Goal: Task Accomplishment & Management: Manage account settings

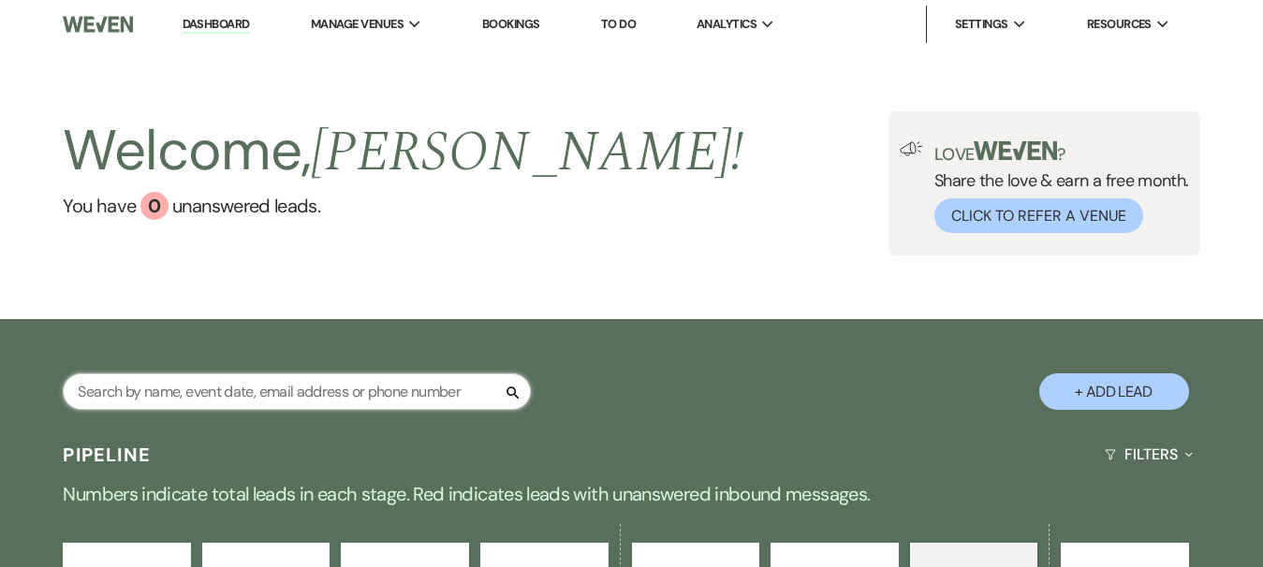
click at [232, 385] on input "text" at bounding box center [297, 392] width 468 height 37
type input "[PERSON_NAME]"
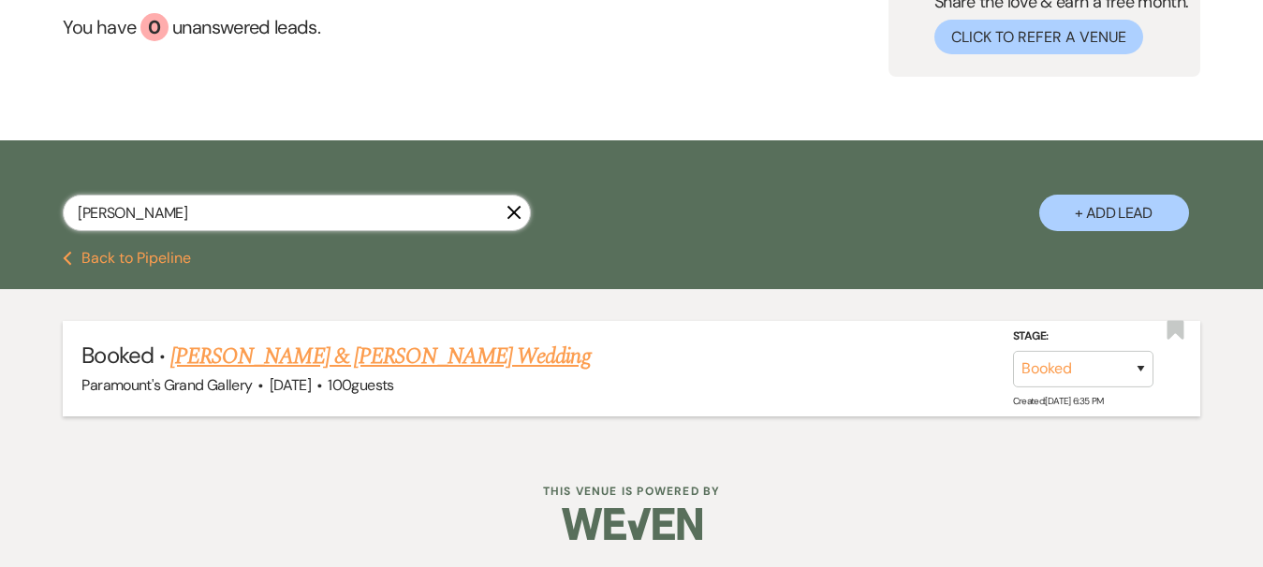
scroll to position [180, 0]
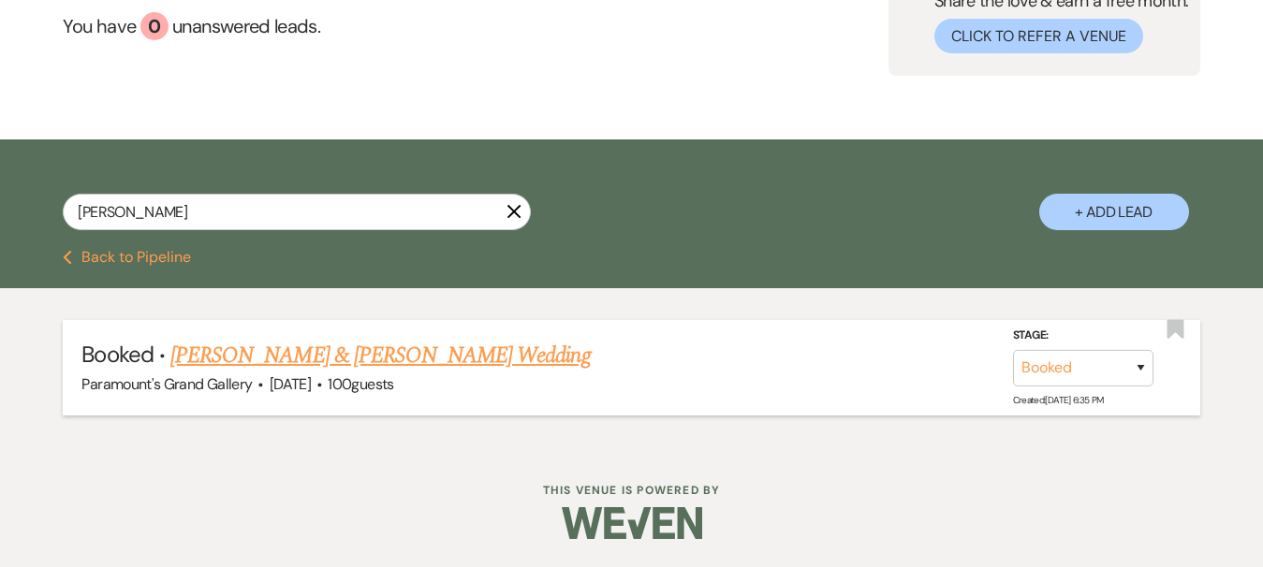
click at [365, 357] on link "[PERSON_NAME] & [PERSON_NAME] Wedding" at bounding box center [380, 356] width 420 height 34
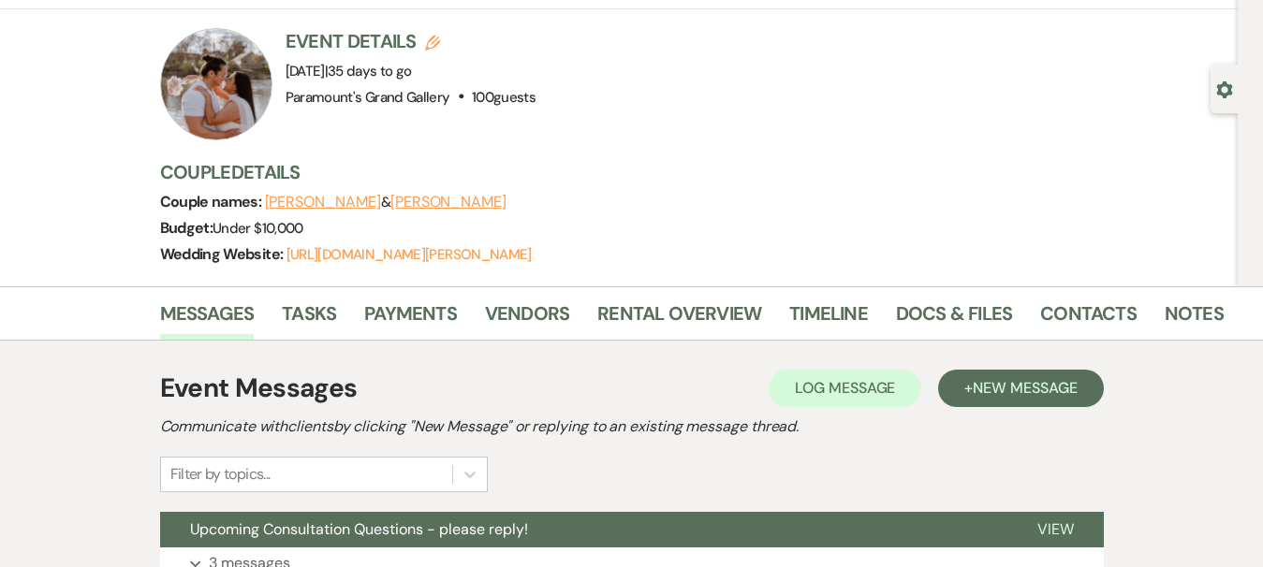
scroll to position [94, 0]
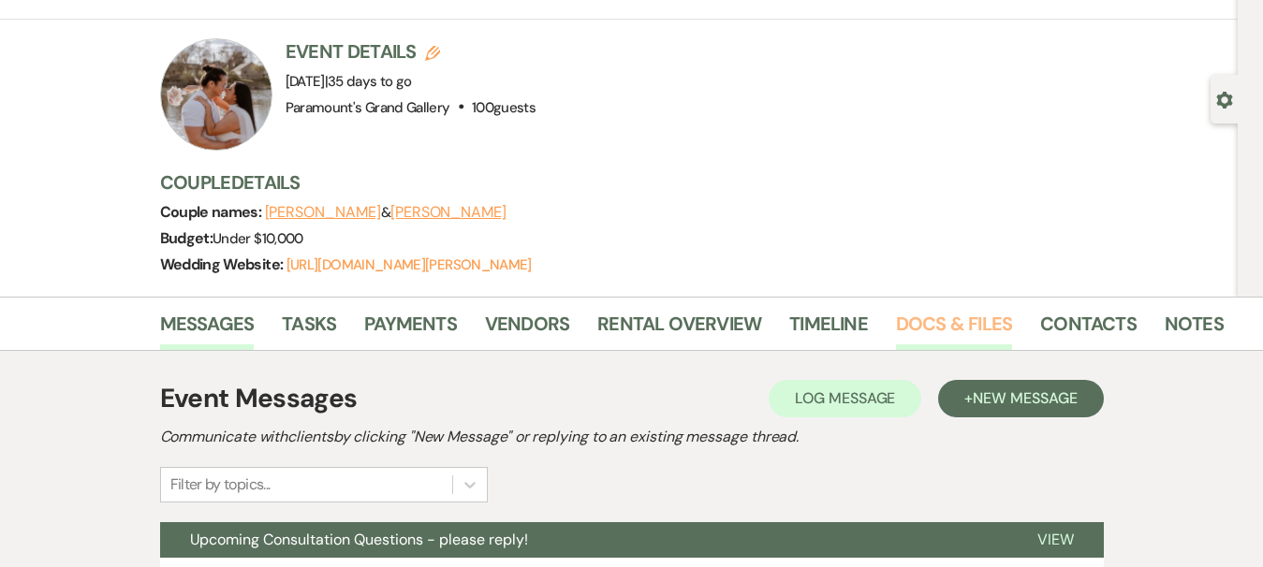
click at [906, 325] on link "Docs & Files" at bounding box center [954, 329] width 116 height 41
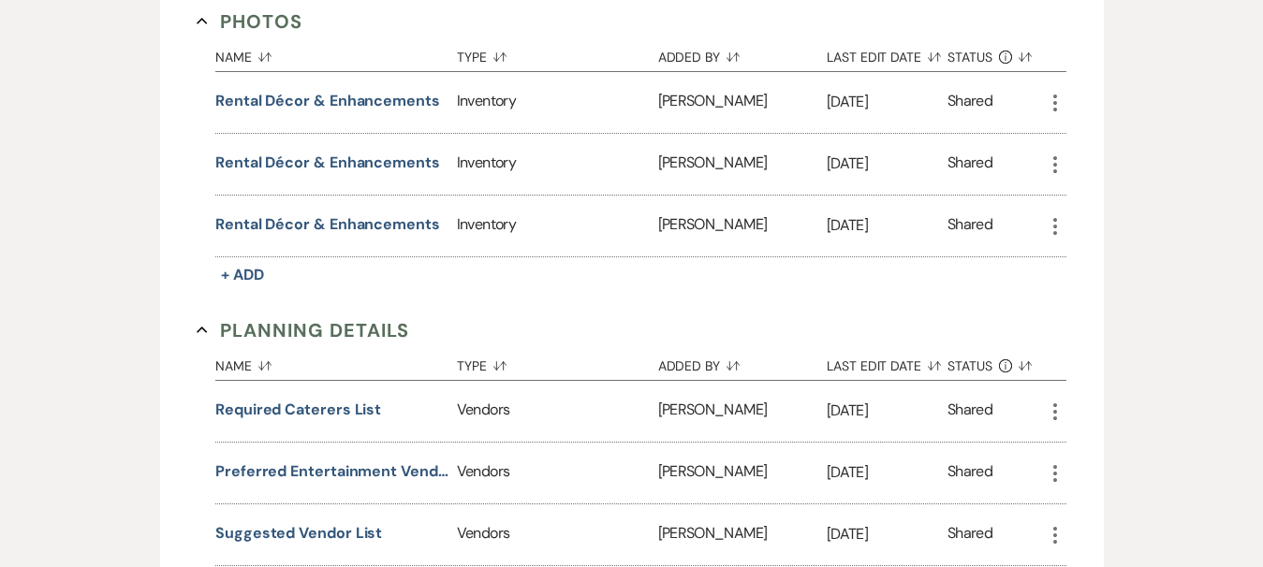
scroll to position [1500, 0]
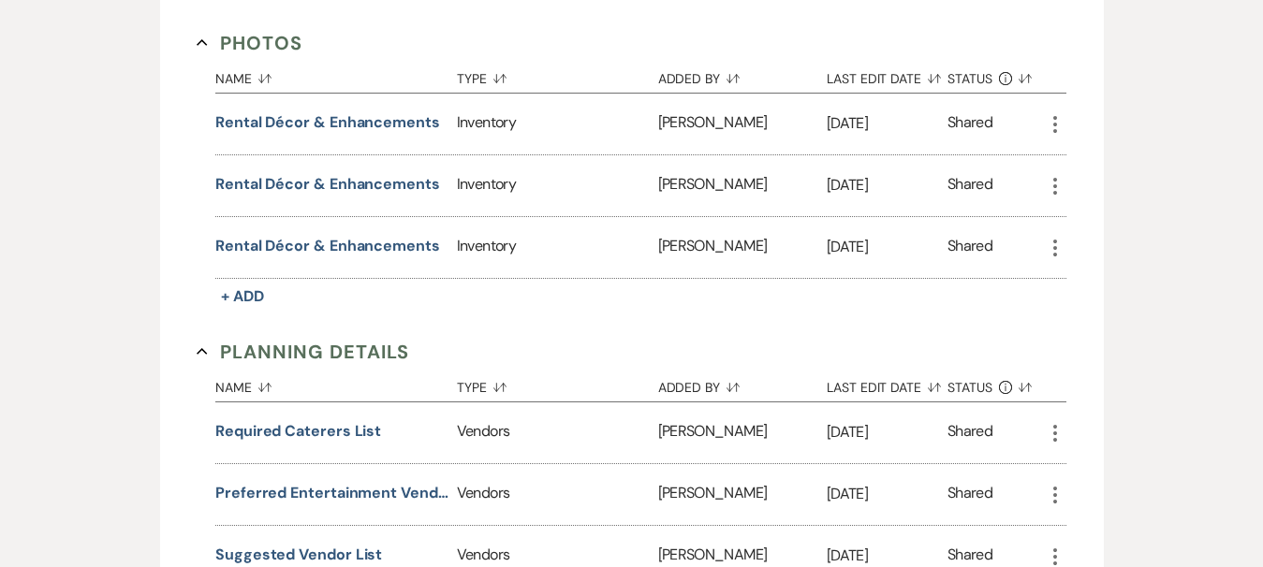
click at [1054, 118] on use "button" at bounding box center [1056, 124] width 4 height 17
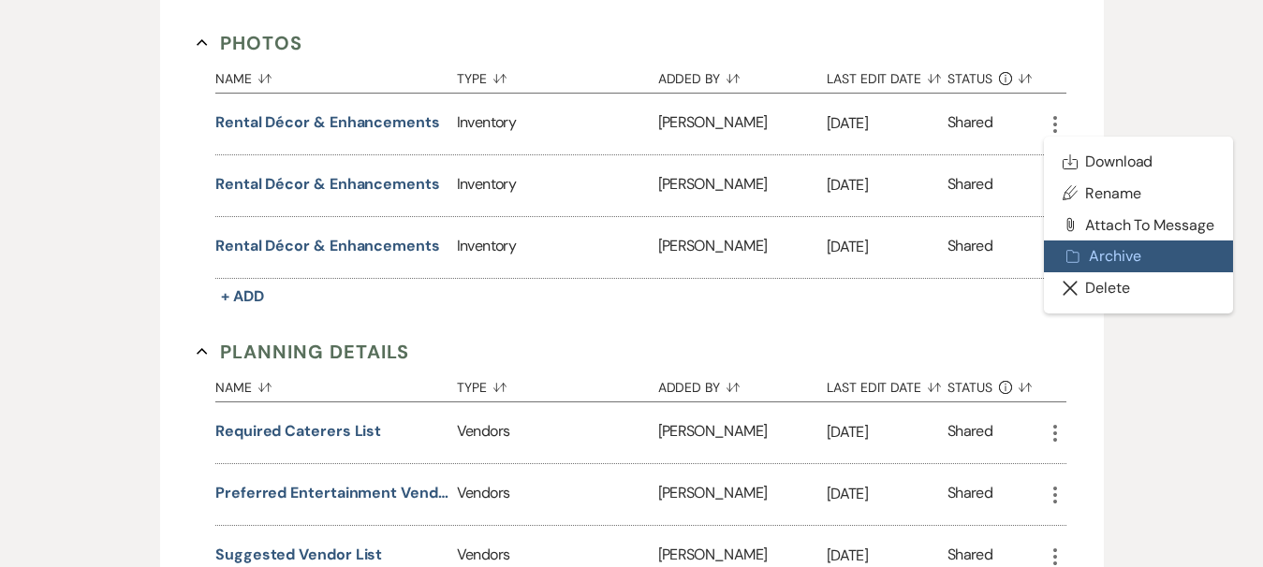
click at [1104, 246] on button "Archive Archive" at bounding box center [1138, 257] width 189 height 32
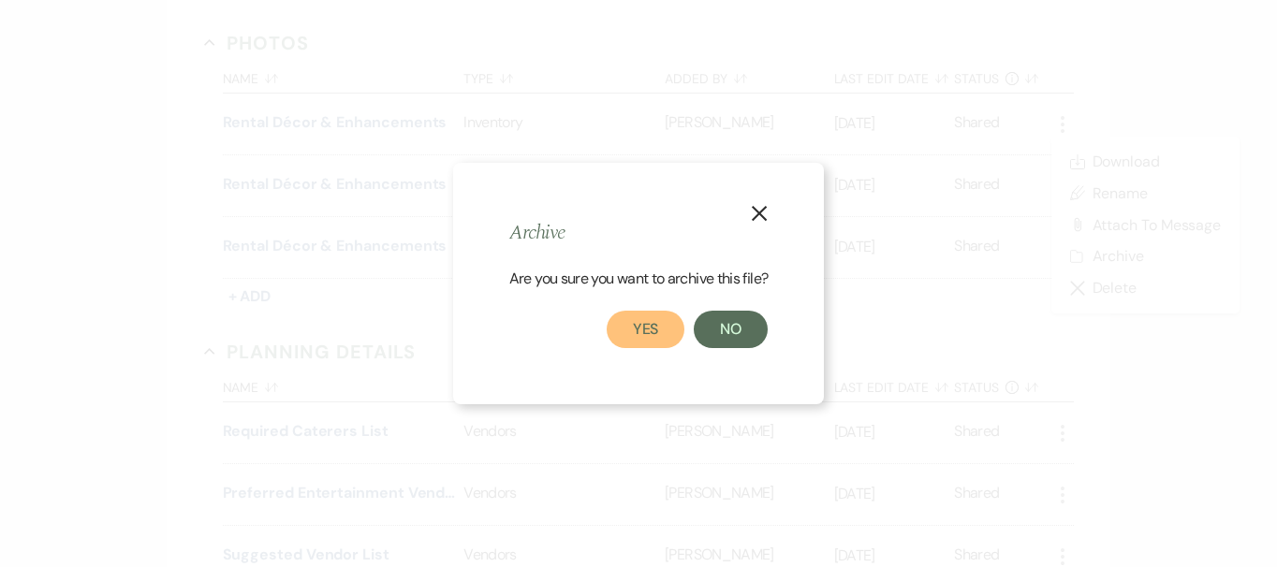
drag, startPoint x: 649, startPoint y: 328, endPoint x: 688, endPoint y: 305, distance: 45.3
click at [653, 328] on button "Yes" at bounding box center [646, 329] width 79 height 37
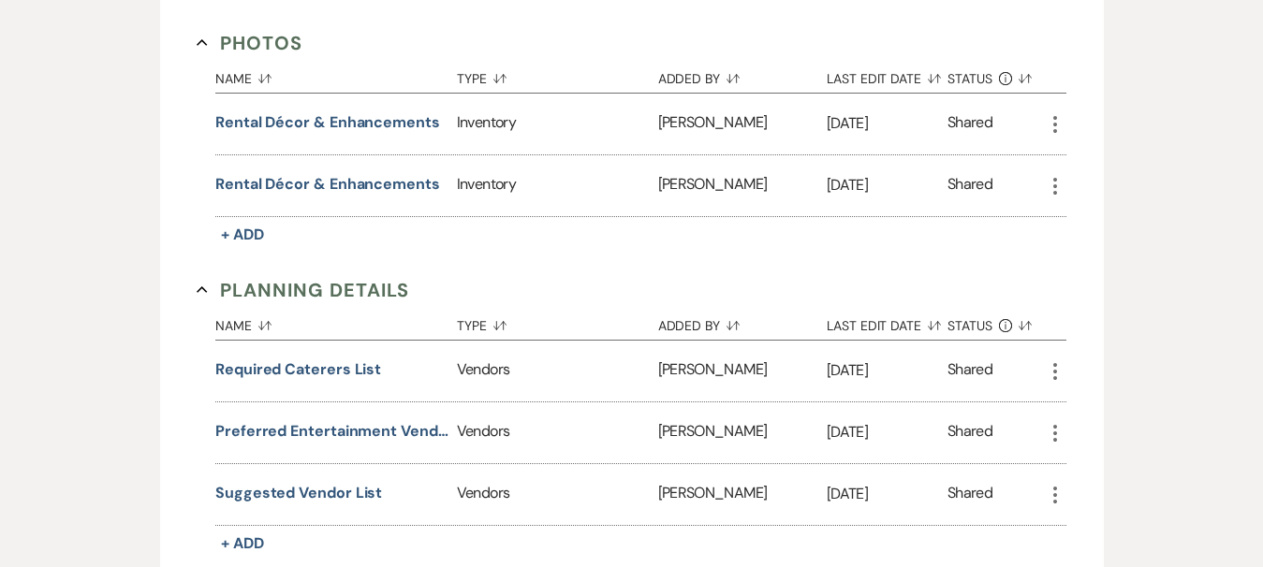
click at [1053, 120] on icon "More" at bounding box center [1055, 124] width 22 height 22
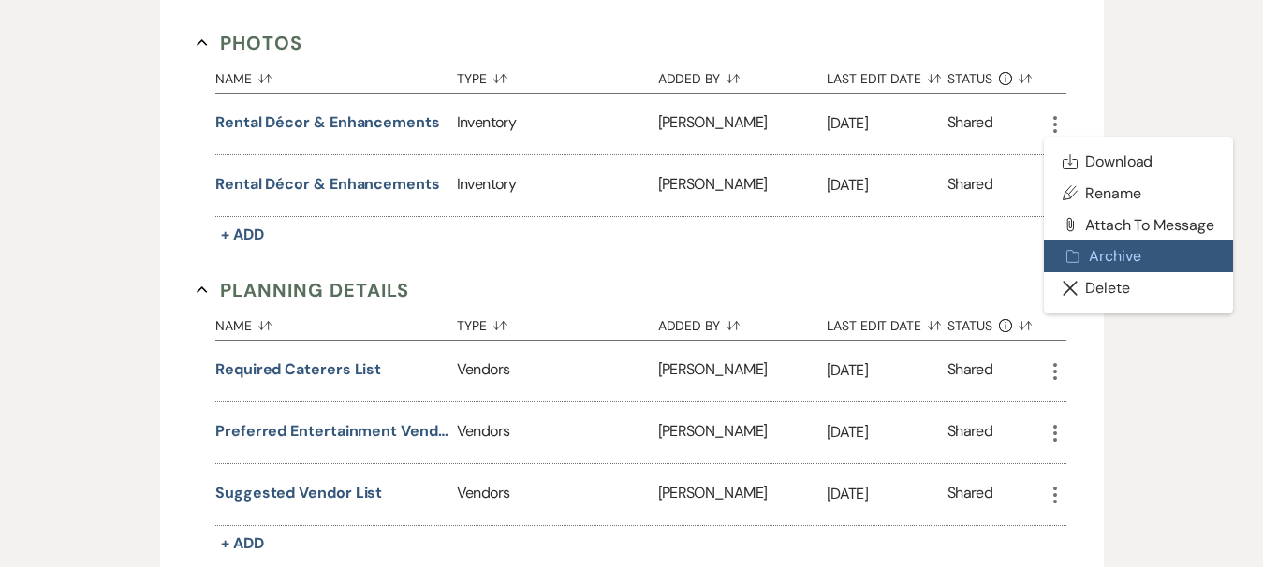
click at [1087, 251] on button "Archive Archive" at bounding box center [1138, 257] width 189 height 32
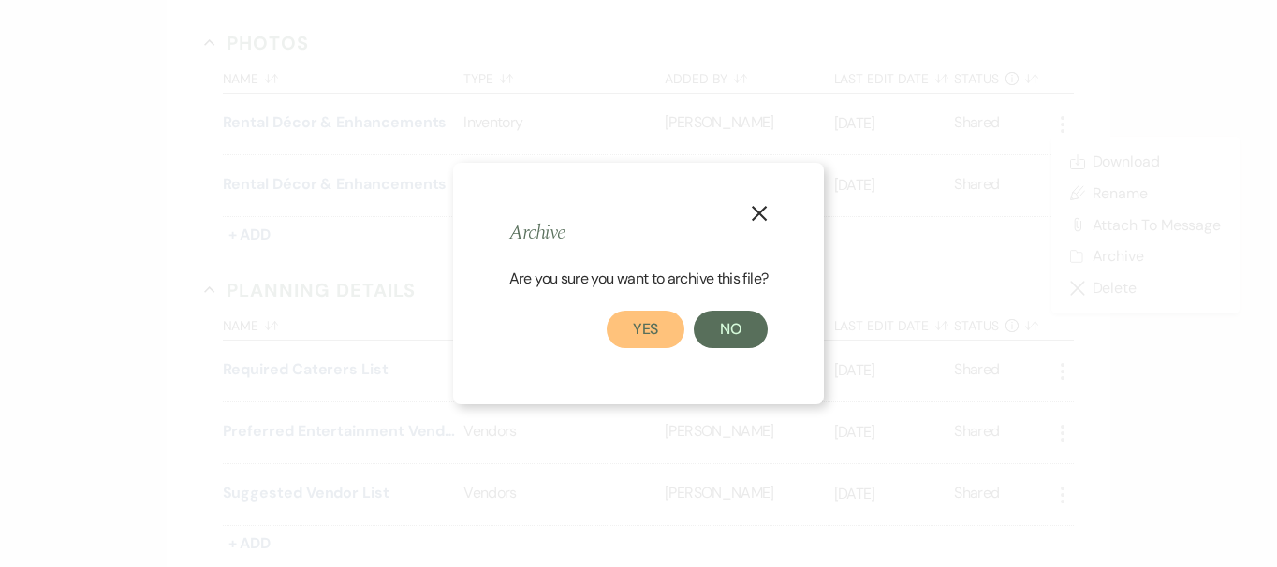
click at [656, 329] on button "Yes" at bounding box center [646, 329] width 79 height 37
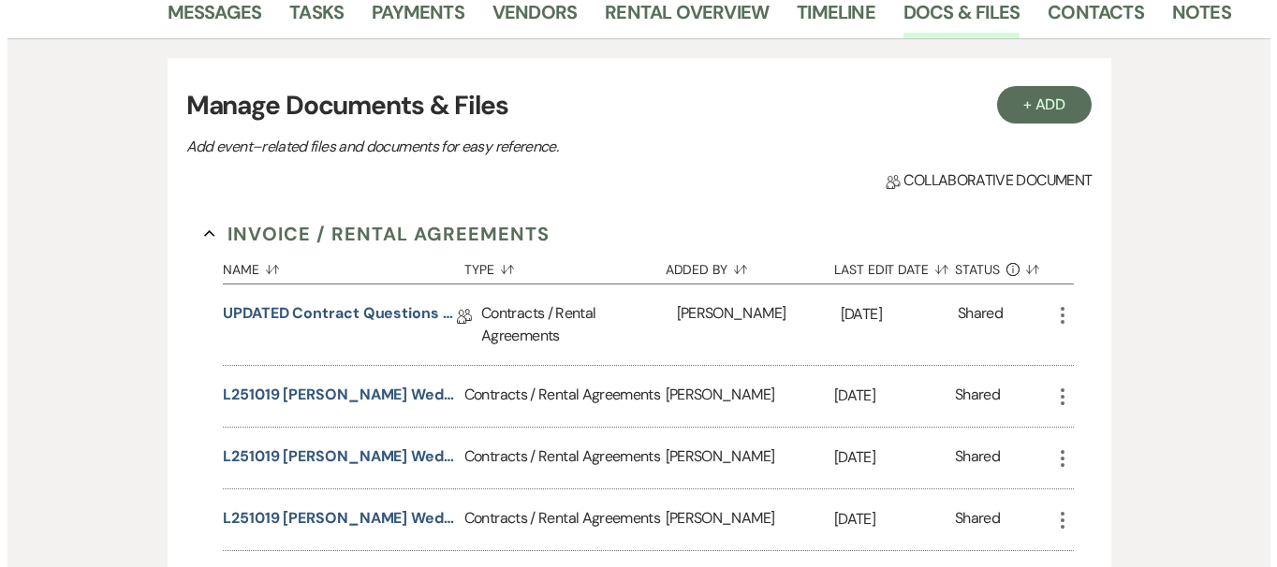
scroll to position [89, 0]
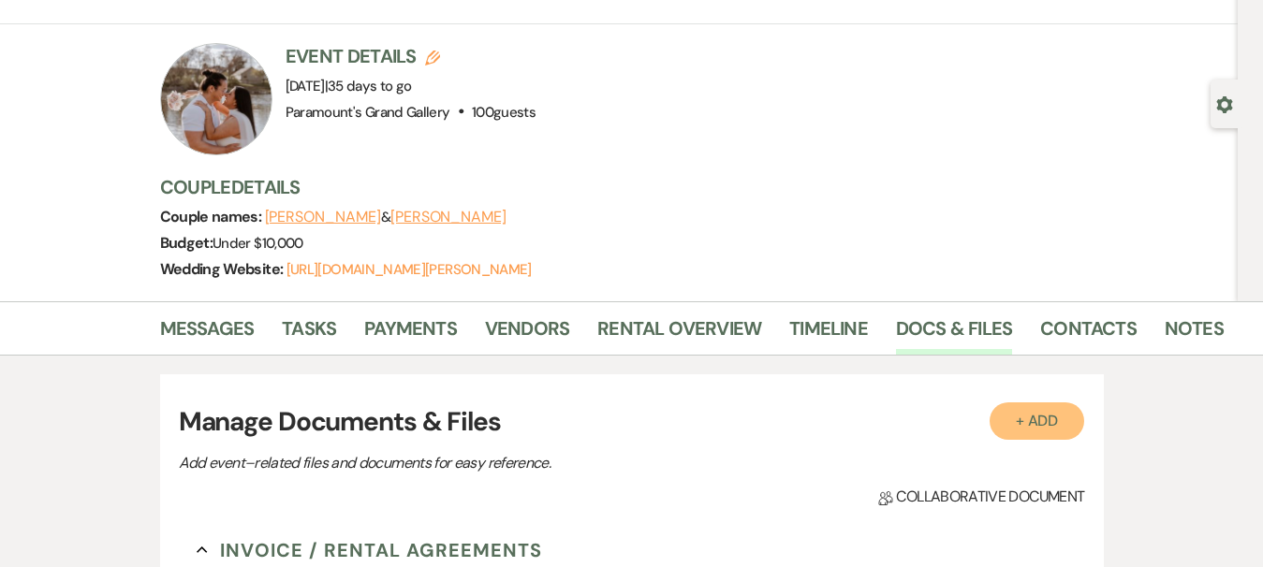
click at [1013, 425] on button "+ Add" at bounding box center [1038, 421] width 96 height 37
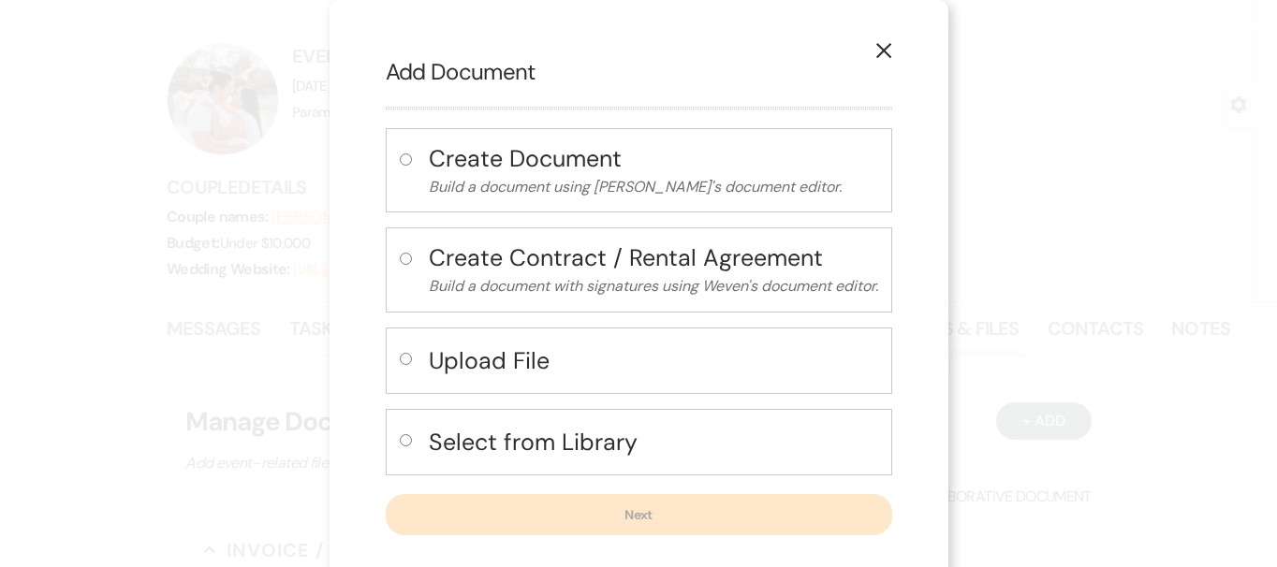
click at [544, 383] on div "Upload File" at bounding box center [639, 361] width 507 height 66
click at [546, 356] on h4 "Upload File" at bounding box center [654, 361] width 450 height 33
radio input "true"
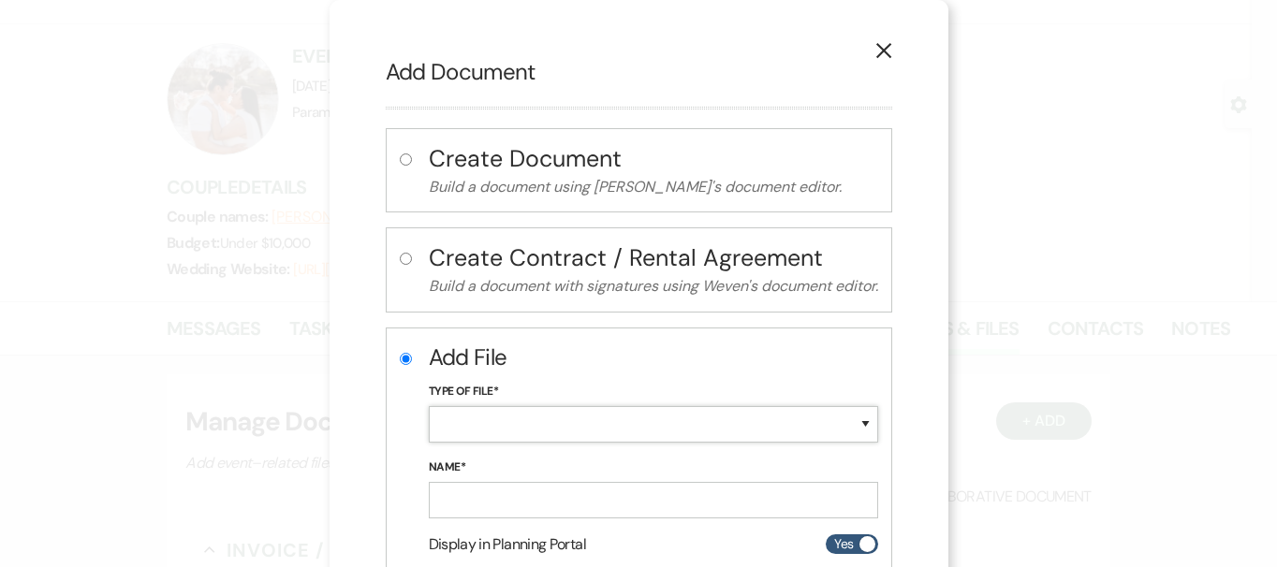
click at [544, 416] on select "Special Event Insurance Vendor Certificate of Insurance Contracts / Rental Agre…" at bounding box center [654, 424] width 450 height 37
select select "24"
click at [429, 406] on select "Special Event Insurance Vendor Certificate of Insurance Contracts / Rental Agre…" at bounding box center [654, 424] width 450 height 37
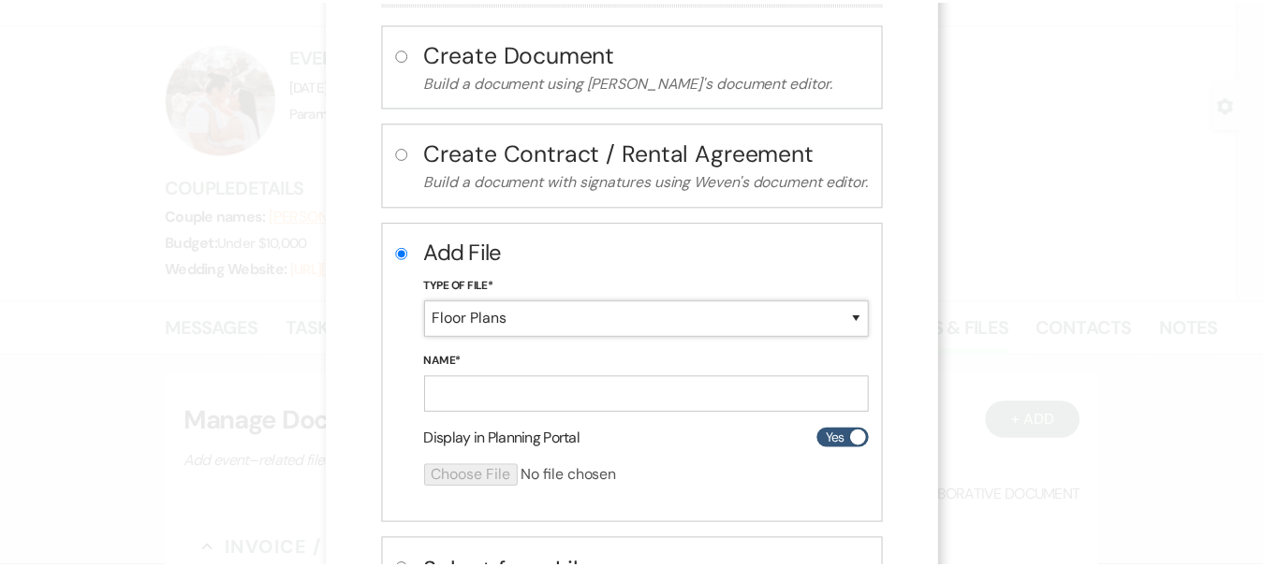
scroll to position [260, 0]
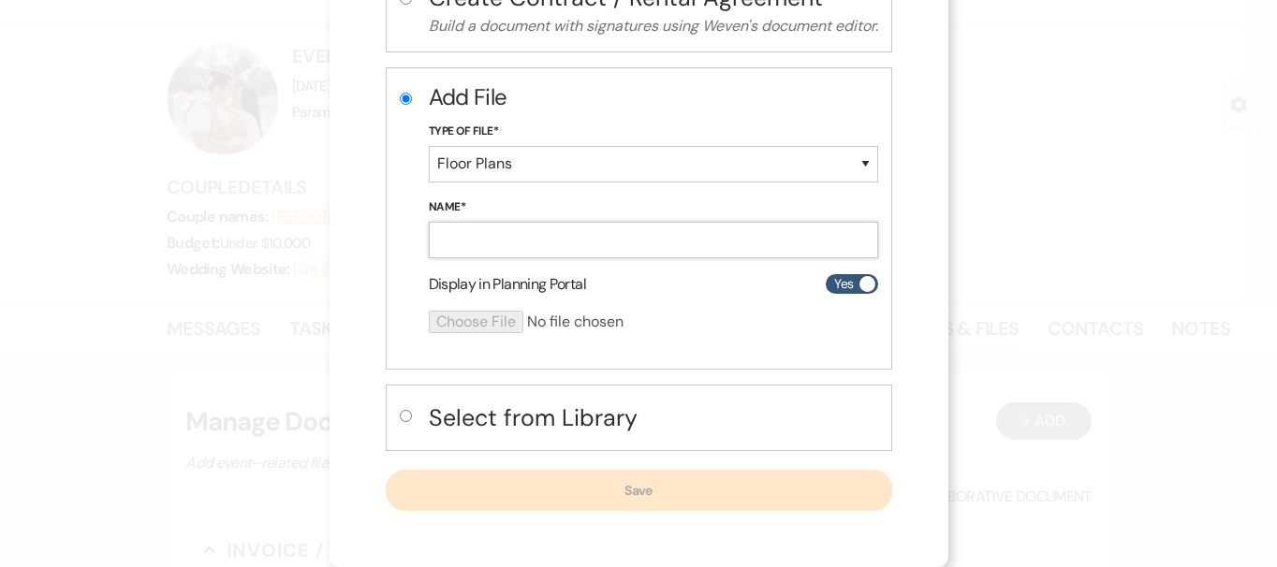
click at [494, 232] on input "Name*" at bounding box center [654, 240] width 450 height 37
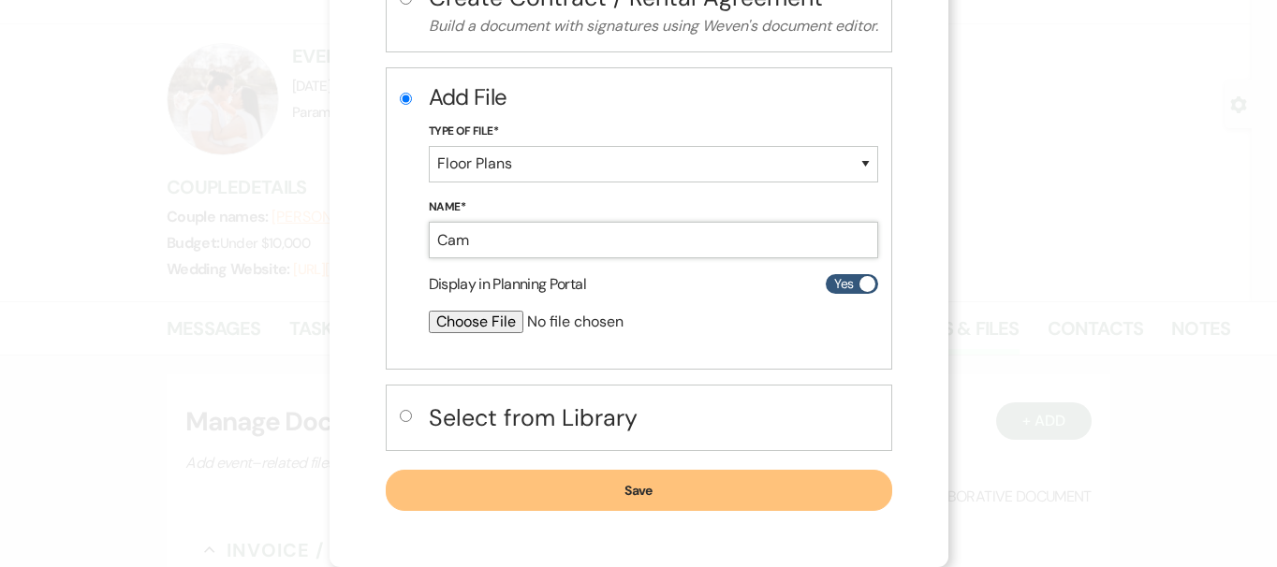
type input "[PERSON_NAME] GG Reception Main [DATE]"
click at [475, 321] on input "file" at bounding box center [604, 322] width 350 height 22
type input "C:\fakepath\[PERSON_NAME] GG Reception Main [DATE].pdf"
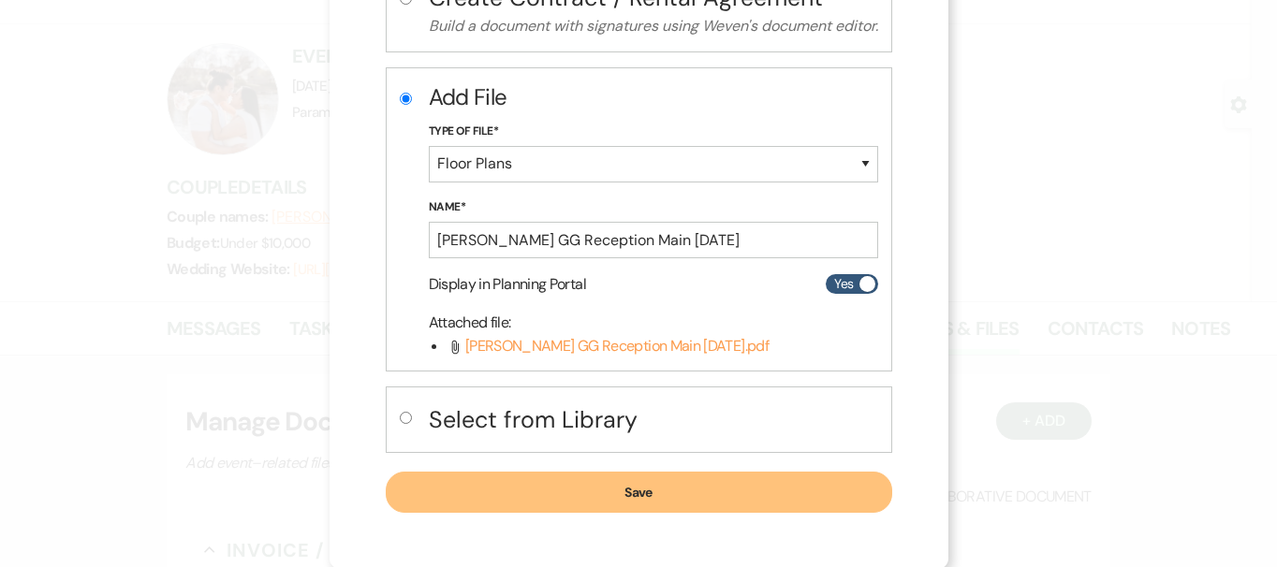
click at [744, 483] on button "Save" at bounding box center [639, 492] width 507 height 41
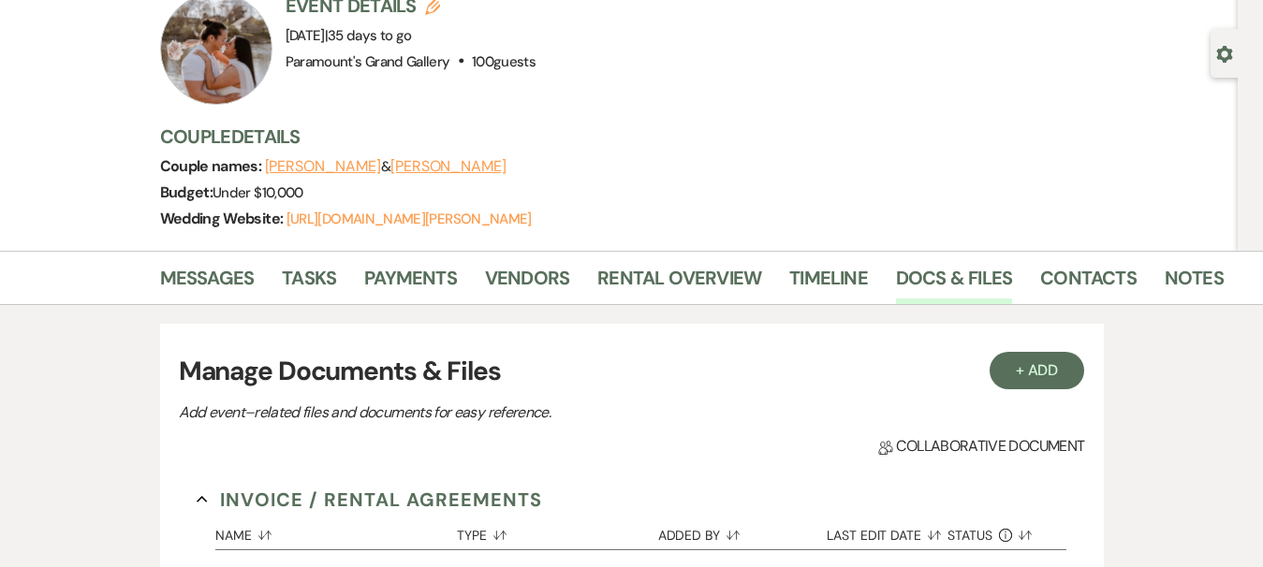
scroll to position [0, 0]
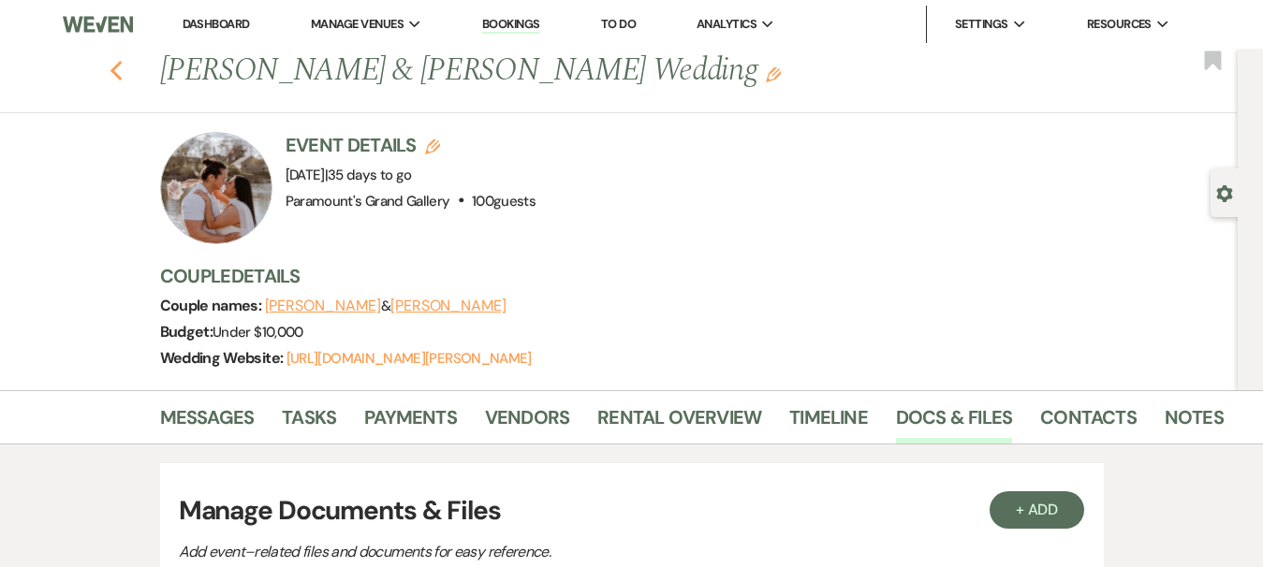
click at [120, 75] on icon "Previous" at bounding box center [117, 71] width 14 height 22
